Goal: Task Accomplishment & Management: Manage account settings

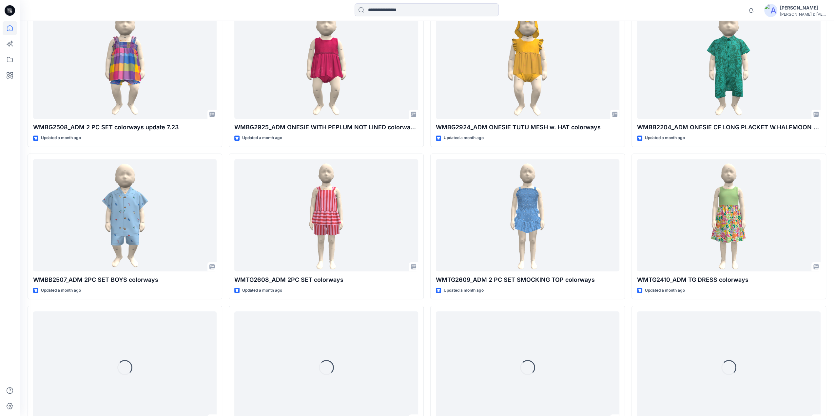
scroll to position [305, 0]
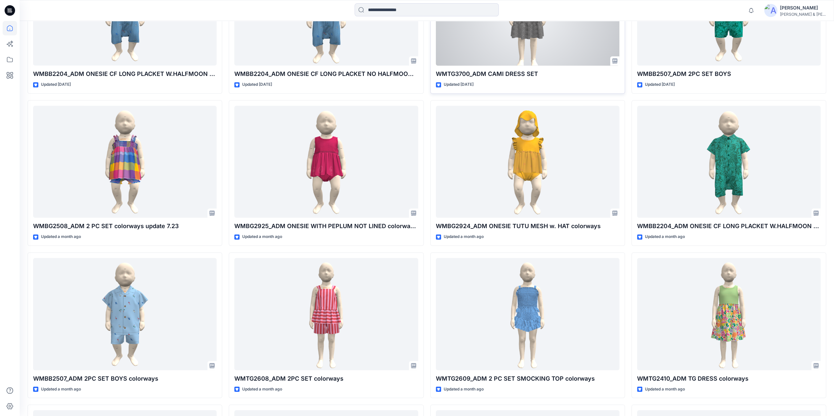
click at [525, 41] on div at bounding box center [527, 9] width 183 height 112
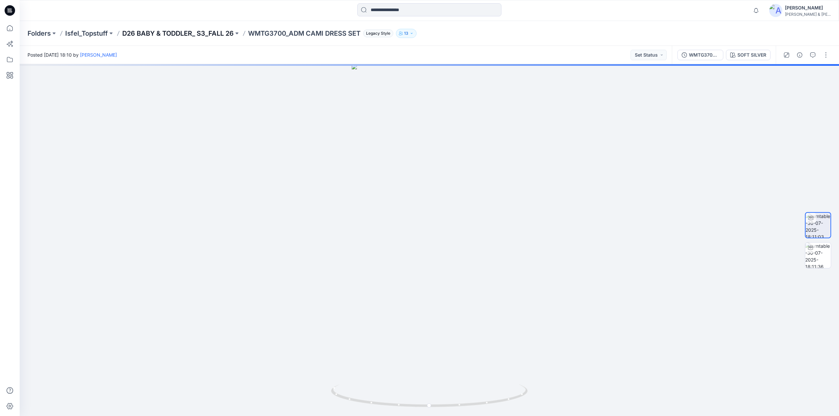
click at [212, 33] on p "D26 BABY & TODDLER_ S3_FALL 26" at bounding box center [177, 33] width 111 height 9
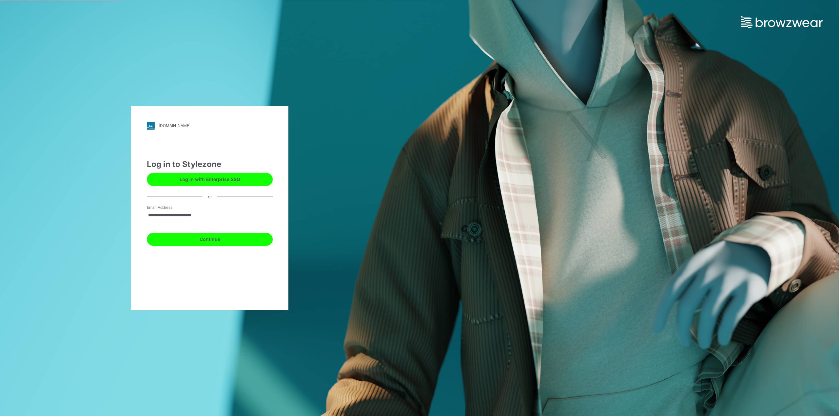
click at [199, 238] on button "Continue" at bounding box center [210, 239] width 126 height 13
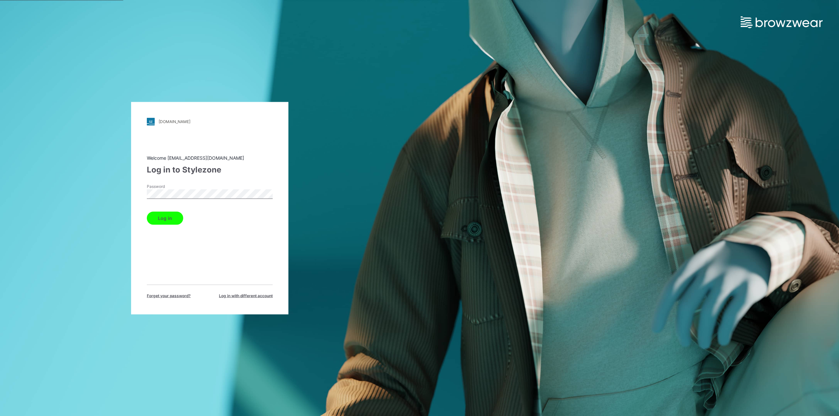
click at [164, 218] on button "Log in" at bounding box center [165, 218] width 36 height 13
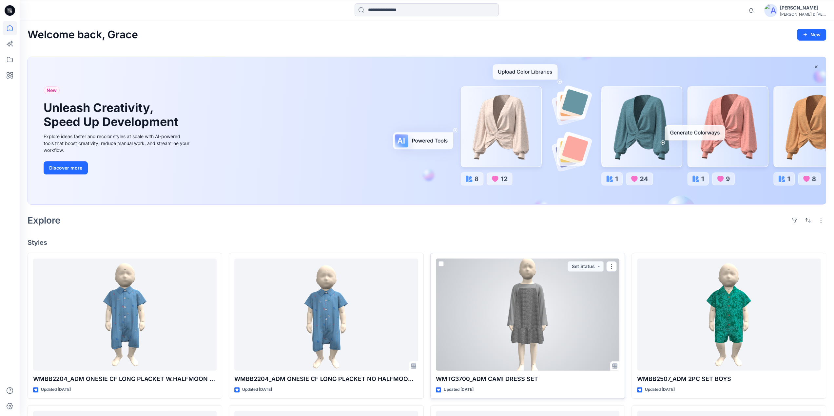
click at [533, 301] on div at bounding box center [527, 315] width 183 height 112
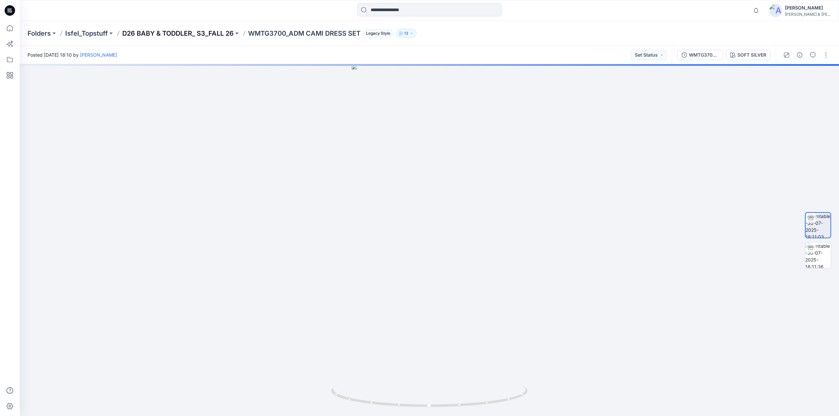
click at [189, 30] on p "D26 BABY & TODDLER_ S3_FALL 26" at bounding box center [177, 33] width 111 height 9
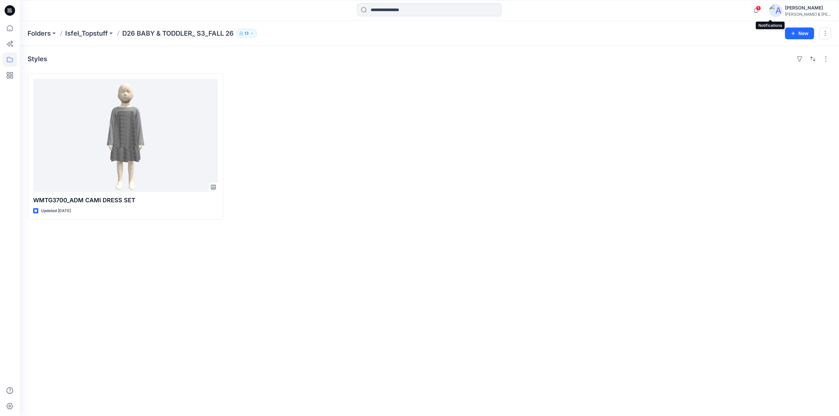
click at [761, 10] on span "1" at bounding box center [757, 8] width 5 height 5
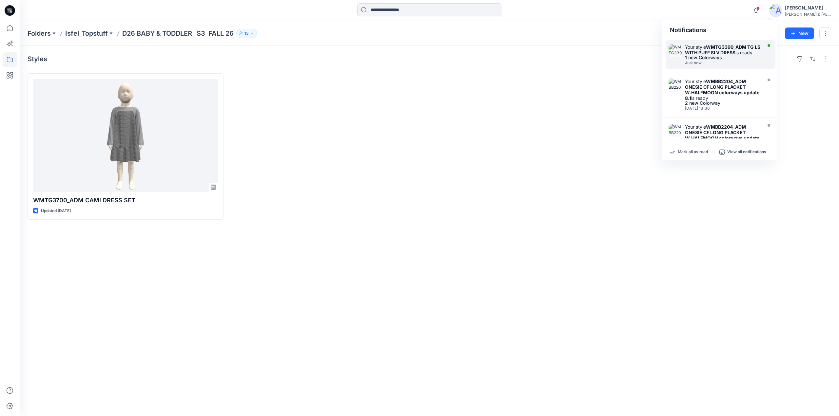
click at [704, 55] on div "Your style WMTG3390_ADM TG LS WITH PUFF SLV DRESS is ready" at bounding box center [722, 49] width 75 height 11
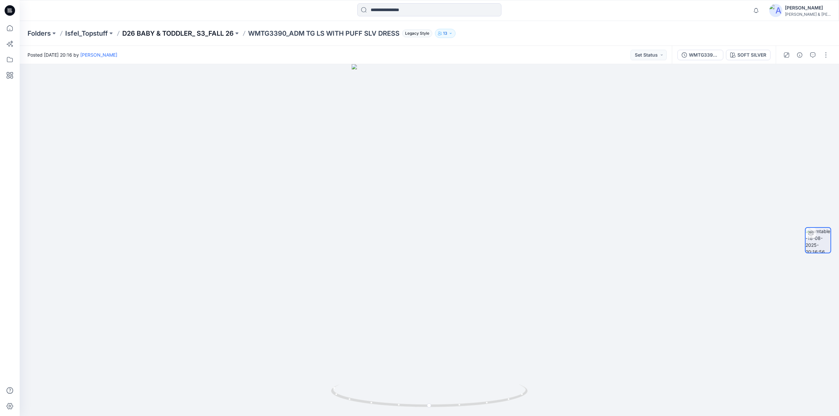
click at [188, 32] on p "D26 BABY & TODDLER_ S3_FALL 26" at bounding box center [177, 33] width 111 height 9
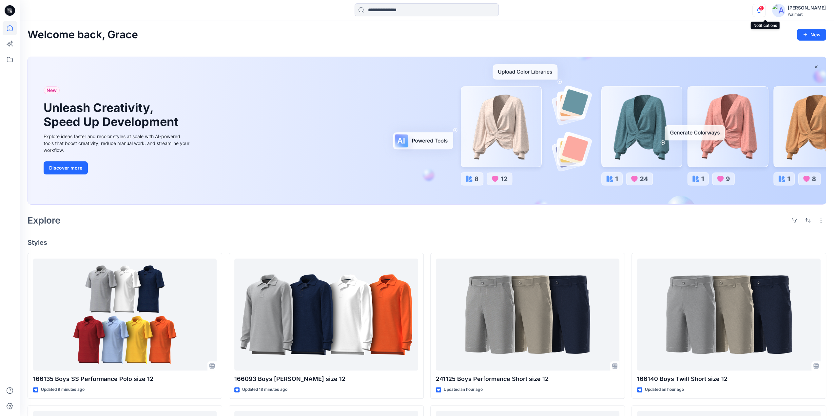
click at [765, 12] on icon "button" at bounding box center [758, 10] width 12 height 13
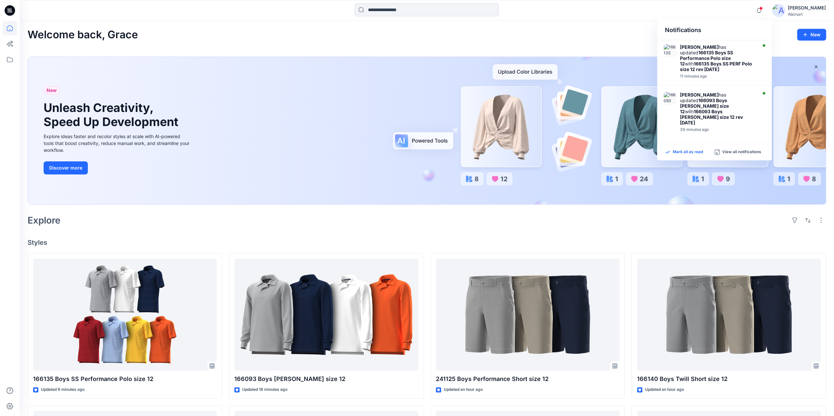
click at [698, 151] on p "Mark all as read" at bounding box center [687, 152] width 30 height 6
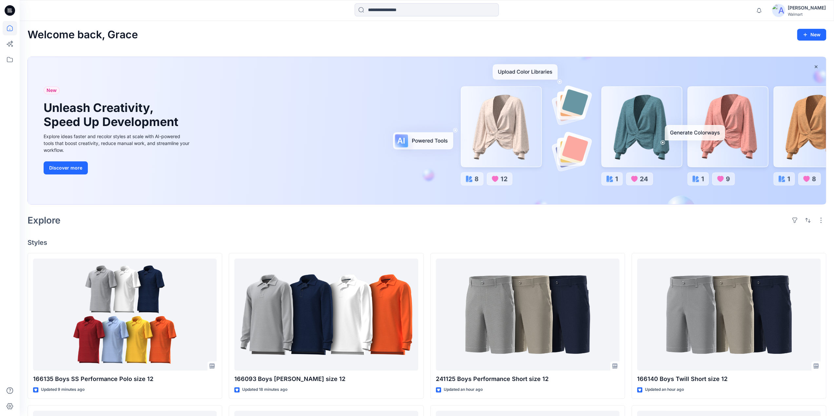
click at [532, 35] on div "Welcome back, Grace New" at bounding box center [427, 35] width 798 height 12
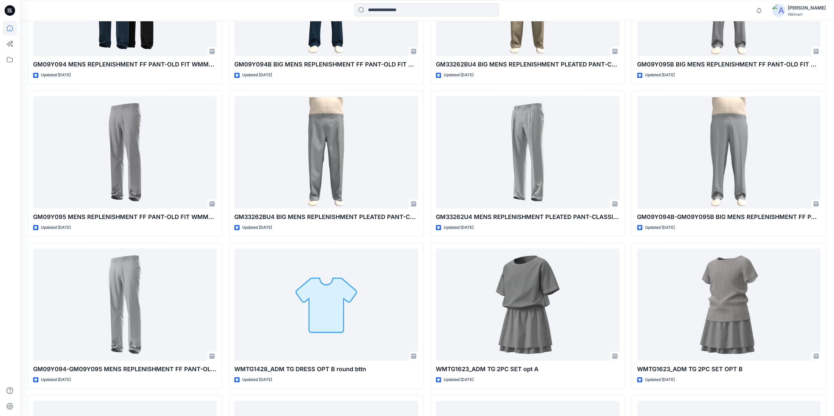
scroll to position [5801, 0]
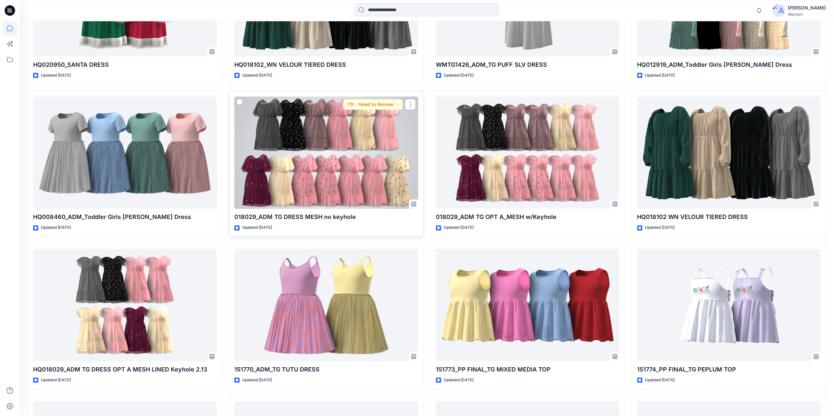
click at [349, 165] on div at bounding box center [325, 153] width 183 height 112
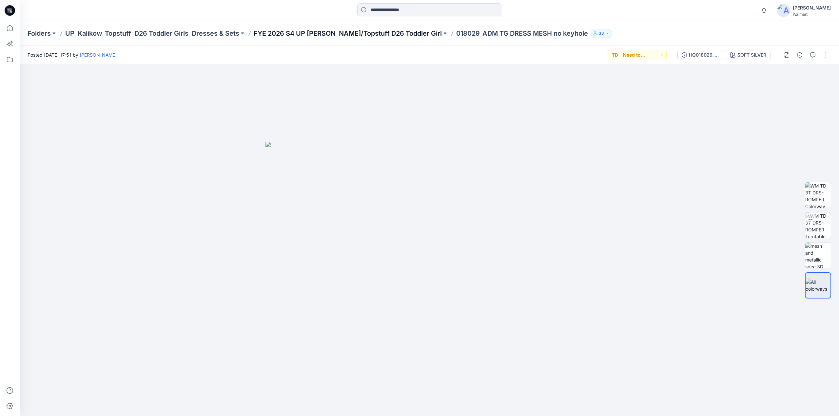
click at [333, 33] on p "FYE 2026 S4 UP Kalikow/Topstuff D26 Toddler Girl" at bounding box center [348, 33] width 188 height 9
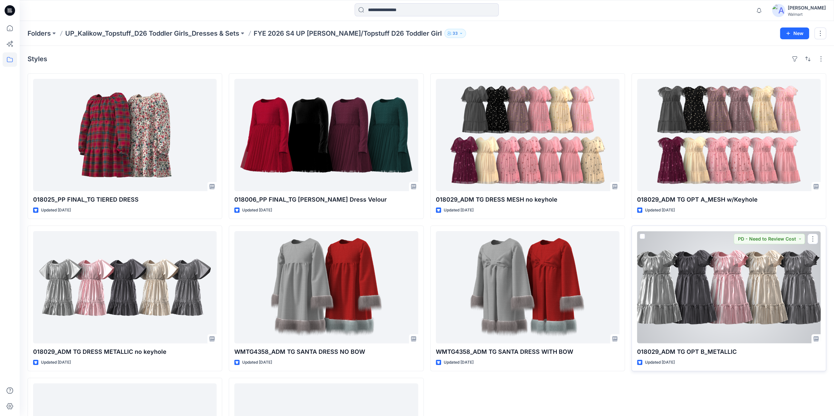
click at [716, 310] on div at bounding box center [728, 287] width 183 height 112
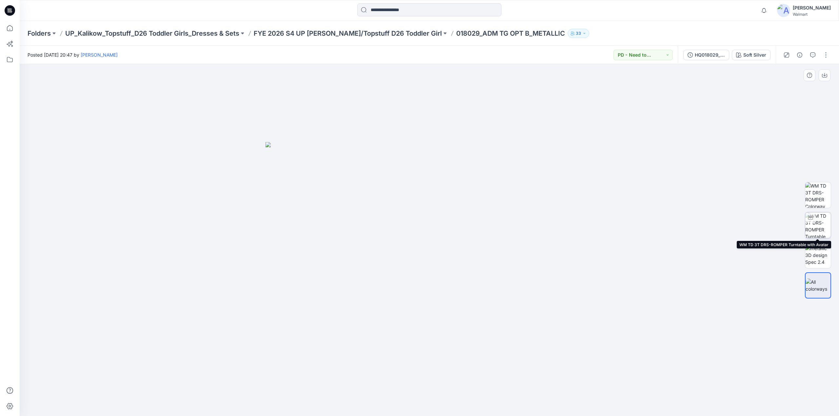
click at [816, 219] on img at bounding box center [818, 226] width 26 height 26
drag, startPoint x: 461, startPoint y: 265, endPoint x: 480, endPoint y: 255, distance: 21.1
click at [480, 255] on div at bounding box center [429, 240] width 819 height 352
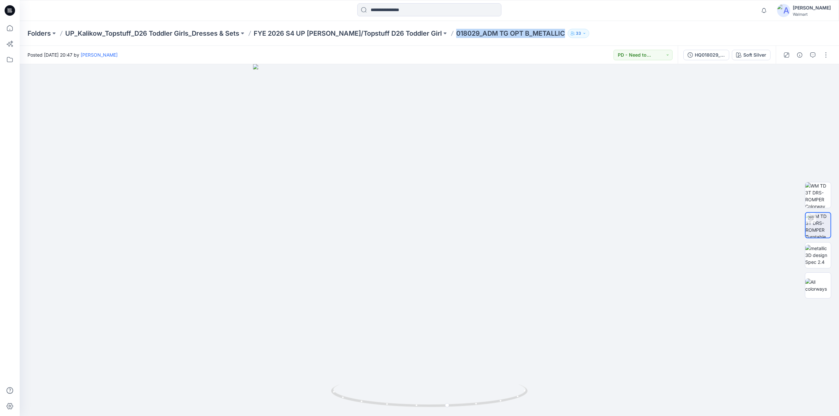
drag, startPoint x: 430, startPoint y: 36, endPoint x: 540, endPoint y: 36, distance: 109.7
click at [540, 36] on p "018029_ADM TG OPT B_METALLIC" at bounding box center [510, 33] width 109 height 9
copy p "018029_ADM TG OPT B_METALLIC"
click at [829, 54] on button "button" at bounding box center [825, 55] width 10 height 10
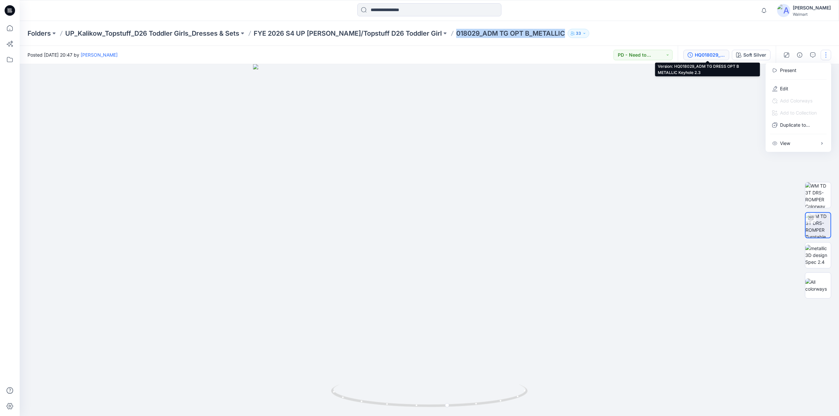
click at [720, 56] on div "HQ018029_ADM TG DRESS OPT B METALLIC Keyhole 2.3" at bounding box center [709, 54] width 30 height 7
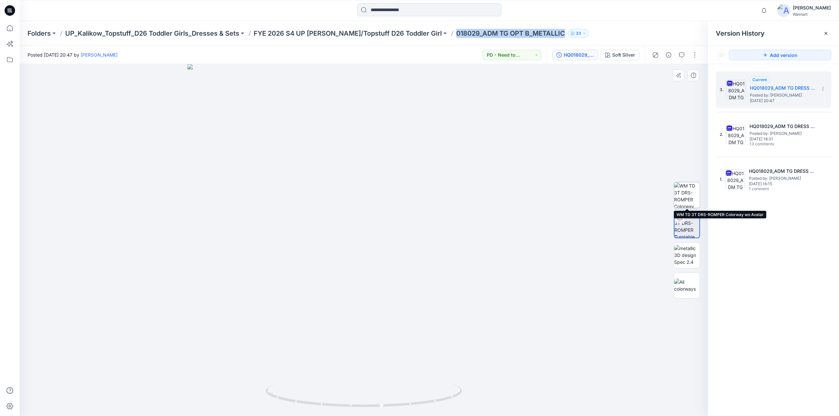
click at [689, 199] on img at bounding box center [687, 195] width 26 height 26
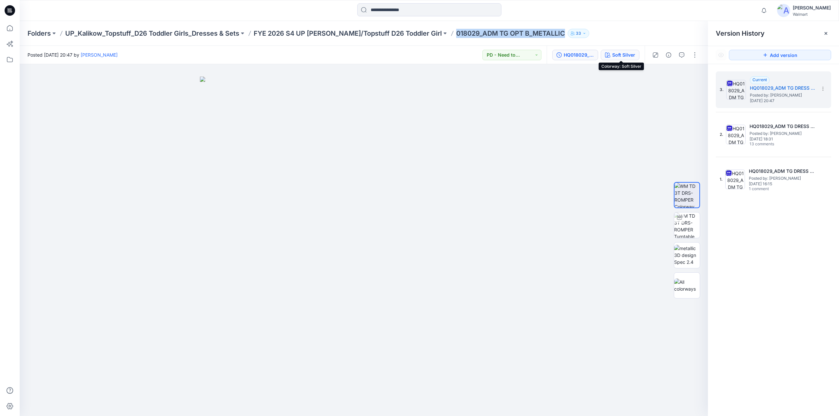
click at [618, 56] on div "Soft Silver" at bounding box center [623, 54] width 23 height 7
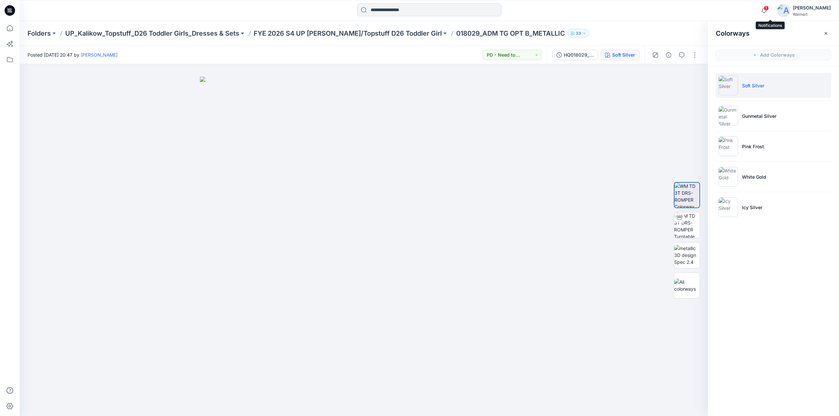
click at [768, 10] on span "1" at bounding box center [765, 8] width 5 height 5
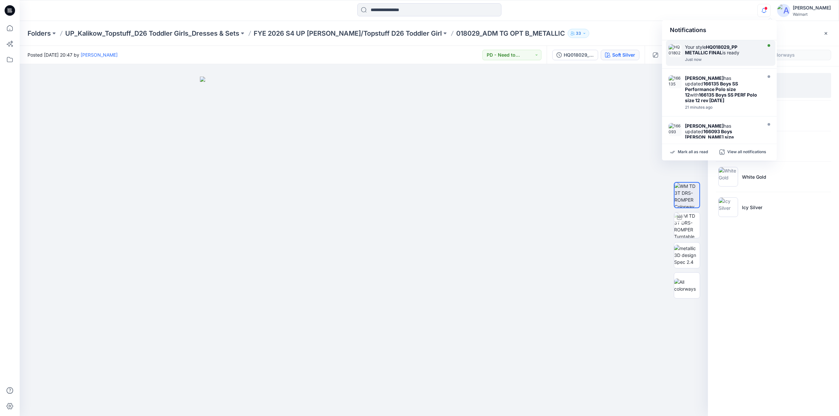
click at [708, 53] on strong "HQ018029_PP METALLIC FINAL" at bounding box center [711, 49] width 52 height 11
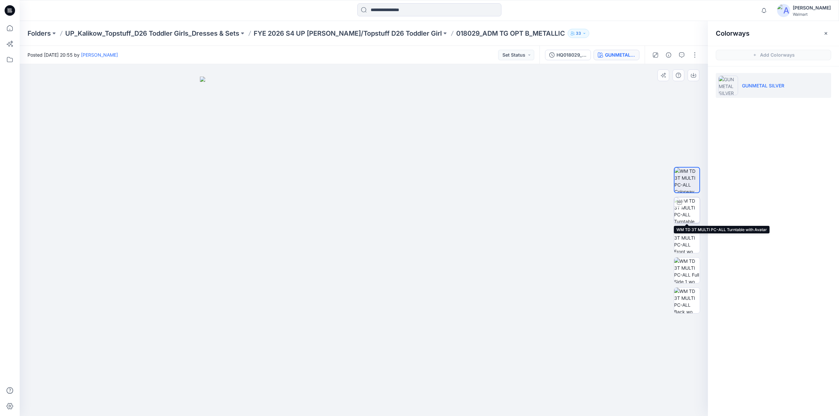
click at [681, 211] on img at bounding box center [687, 211] width 26 height 26
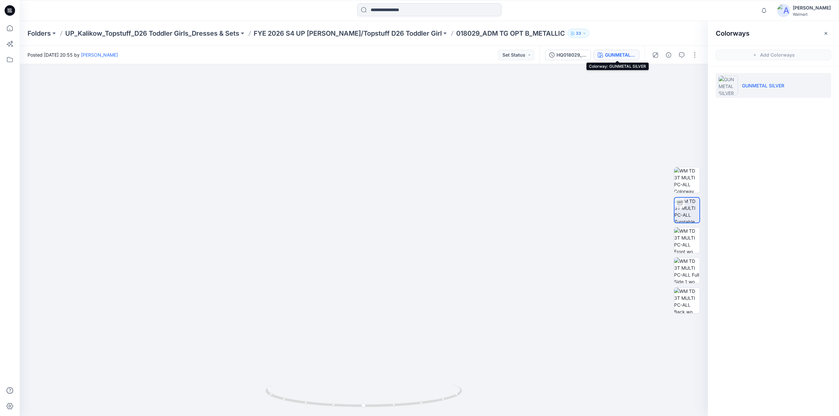
click at [621, 55] on div "GUNMETAL SILVER" at bounding box center [620, 54] width 30 height 7
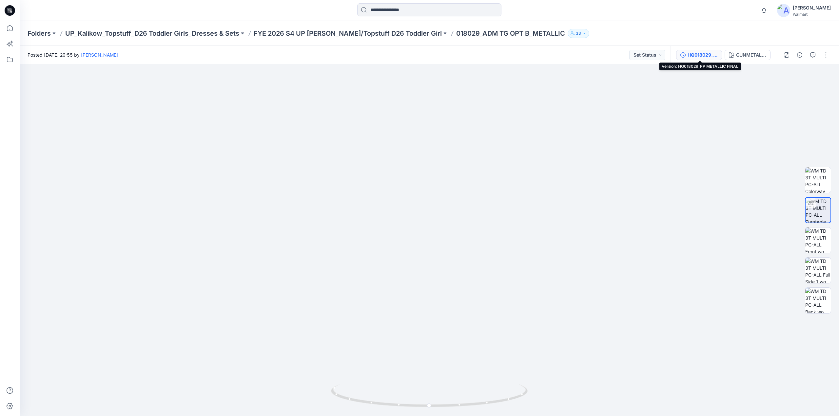
click at [695, 52] on div "HQ018029_PP METALLIC FINAL" at bounding box center [702, 54] width 30 height 7
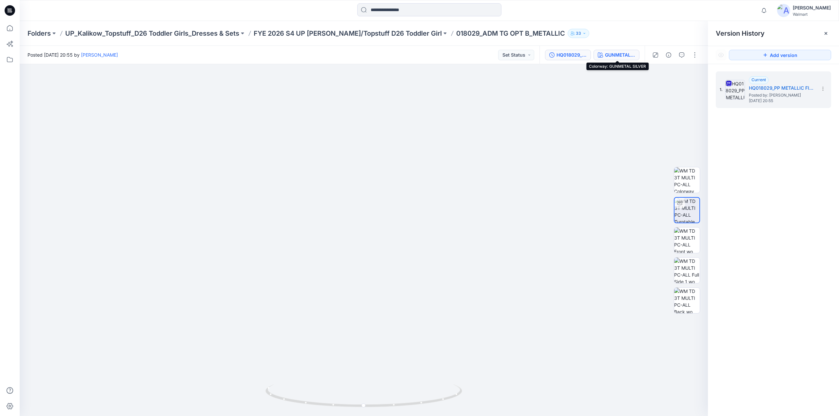
click at [613, 51] on div "GUNMETAL SILVER" at bounding box center [620, 54] width 30 height 7
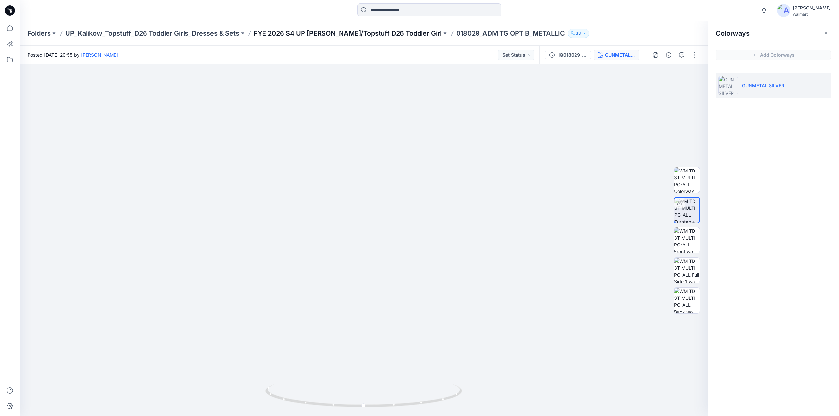
click at [331, 32] on p "FYE 2026 S4 UP Kalikow/Topstuff D26 Toddler Girl" at bounding box center [348, 33] width 188 height 9
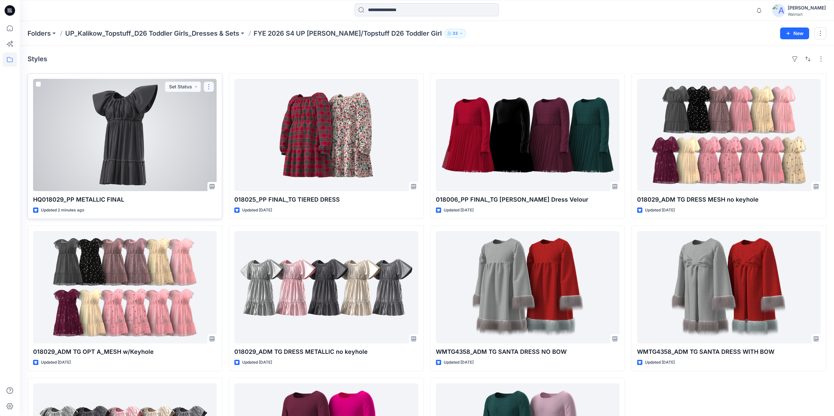
click at [210, 83] on button "button" at bounding box center [208, 87] width 10 height 10
click at [225, 101] on button "Edit" at bounding box center [240, 102] width 71 height 12
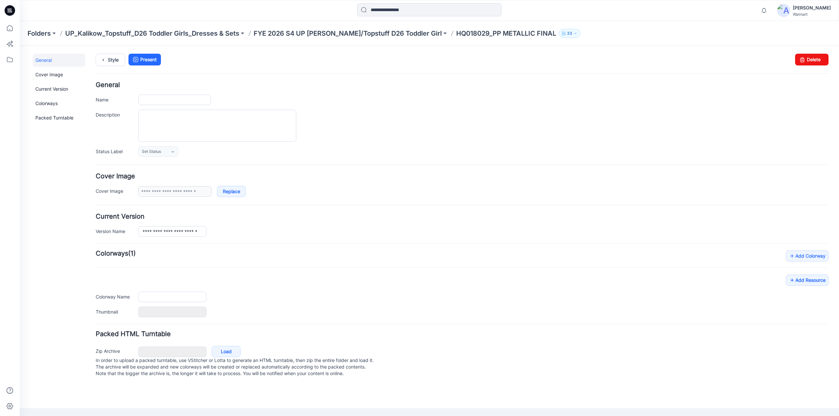
type input "**********"
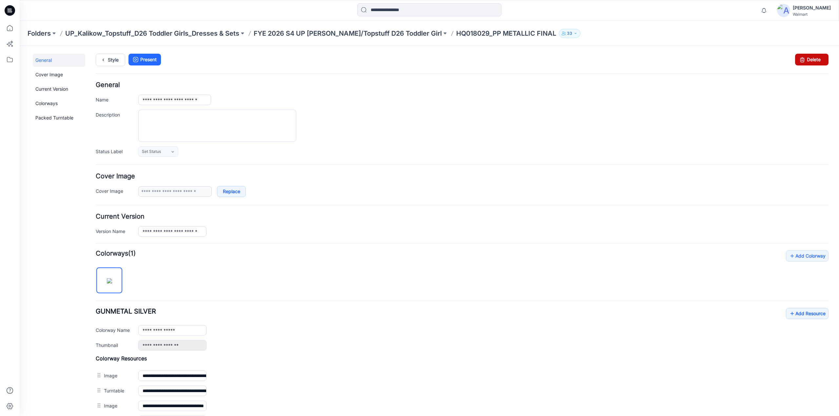
click at [807, 64] on link "Delete" at bounding box center [811, 60] width 33 height 12
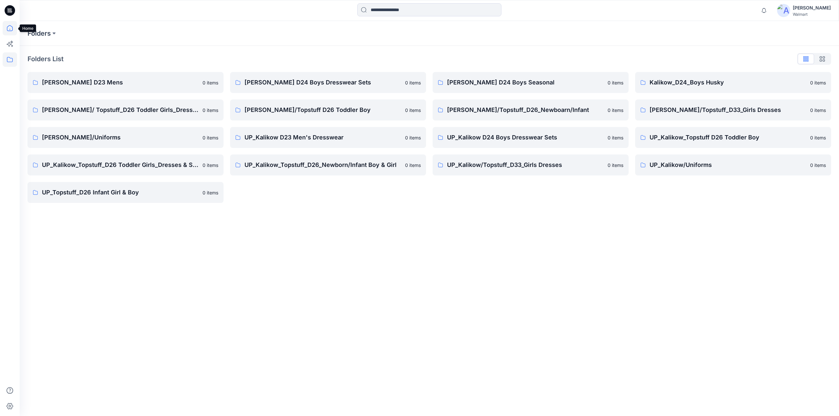
click at [12, 29] on icon at bounding box center [10, 28] width 14 height 14
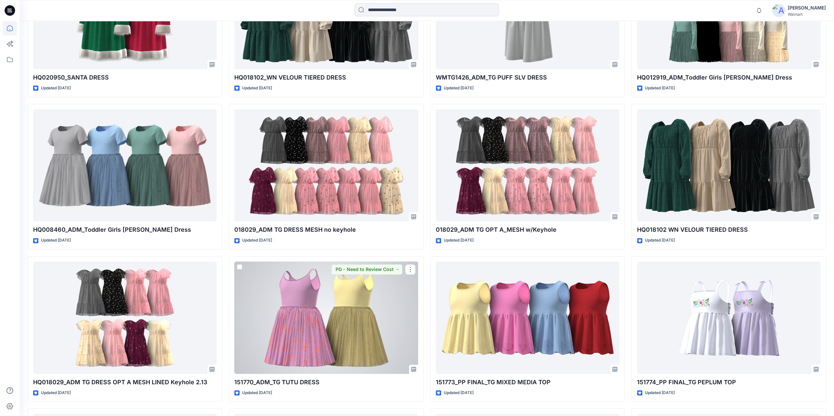
scroll to position [6257, 0]
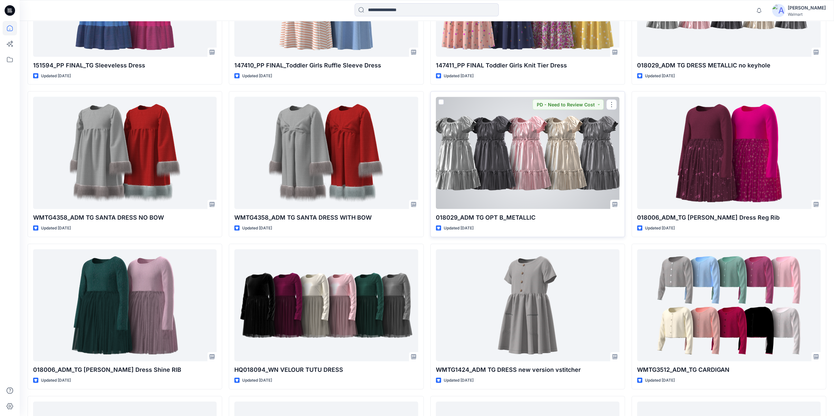
click at [484, 160] on div at bounding box center [527, 153] width 183 height 112
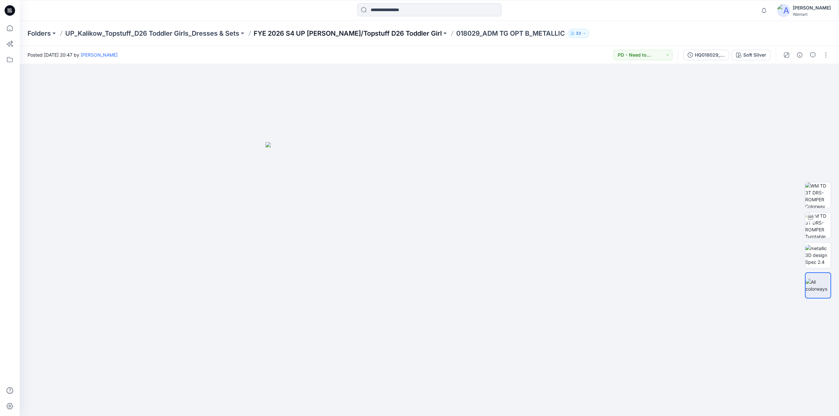
click at [343, 32] on p "FYE 2026 S4 UP Kalikow/Topstuff D26 Toddler Girl" at bounding box center [348, 33] width 188 height 9
